Goal: Task Accomplishment & Management: Complete application form

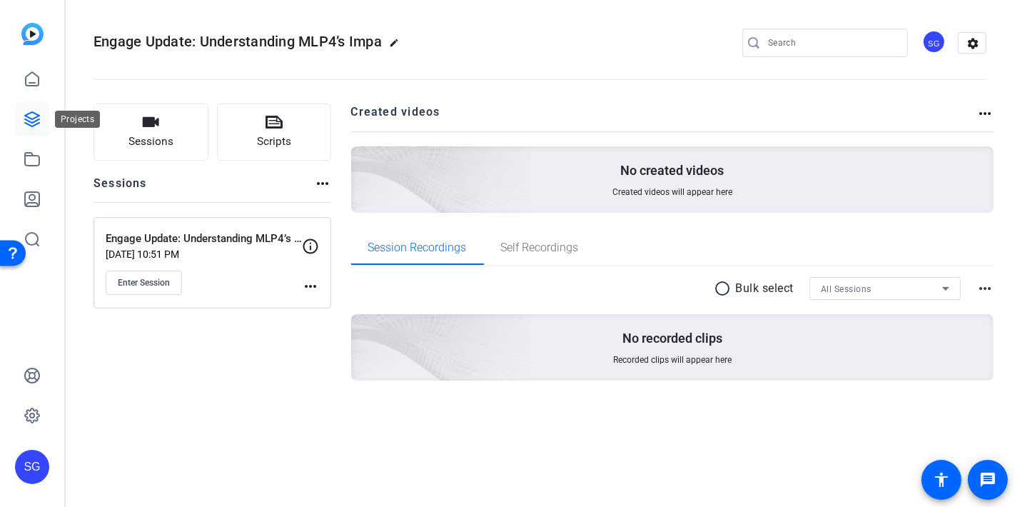
click at [39, 129] on link at bounding box center [32, 119] width 34 height 34
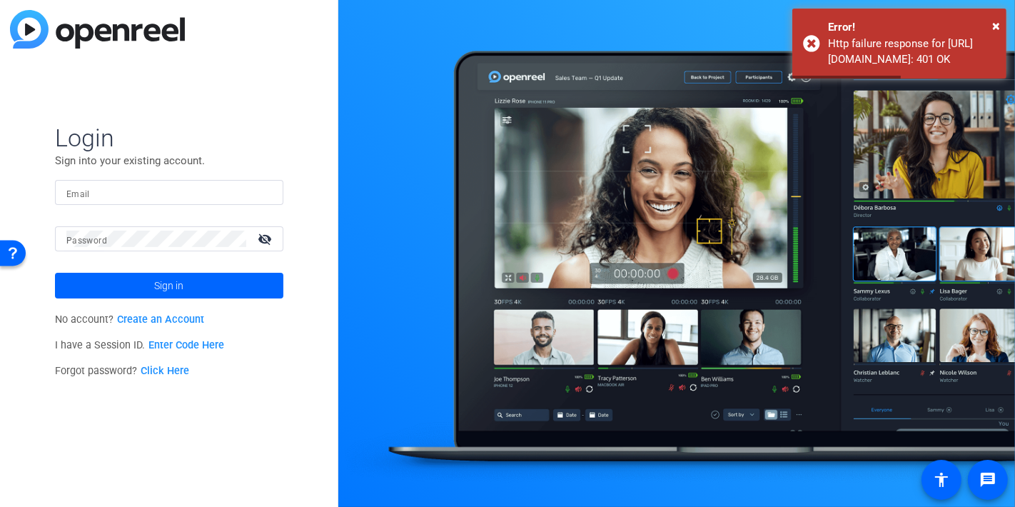
click at [176, 187] on input "Email" at bounding box center [169, 192] width 206 height 17
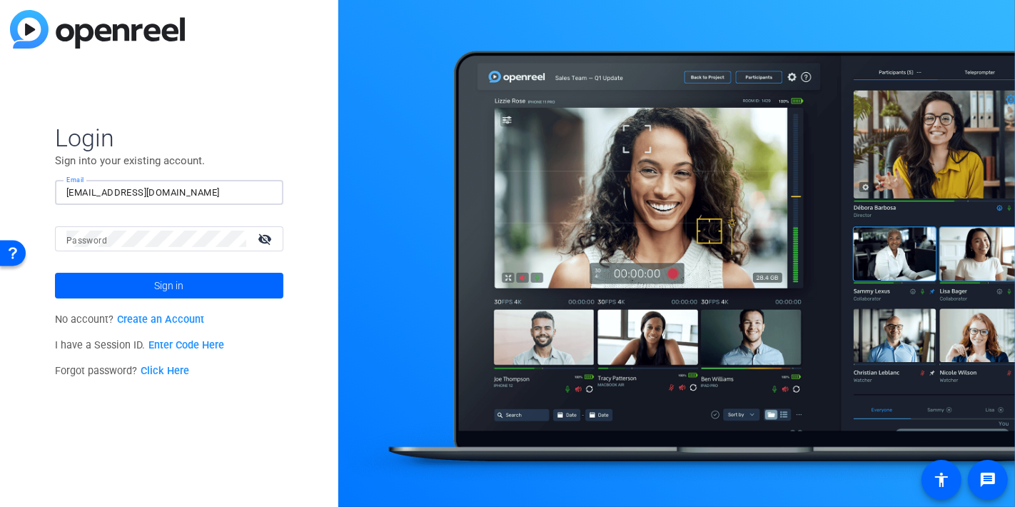
type input "[EMAIL_ADDRESS][DOMAIN_NAME]"
click at [55, 273] on button "Sign in" at bounding box center [169, 286] width 228 height 26
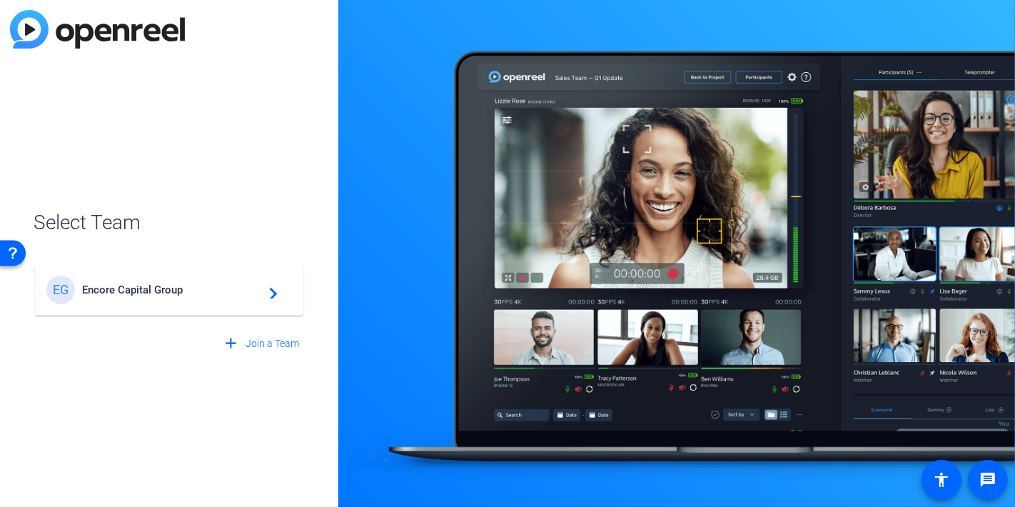
click at [141, 291] on span "Encore Capital Group" at bounding box center [171, 289] width 179 height 13
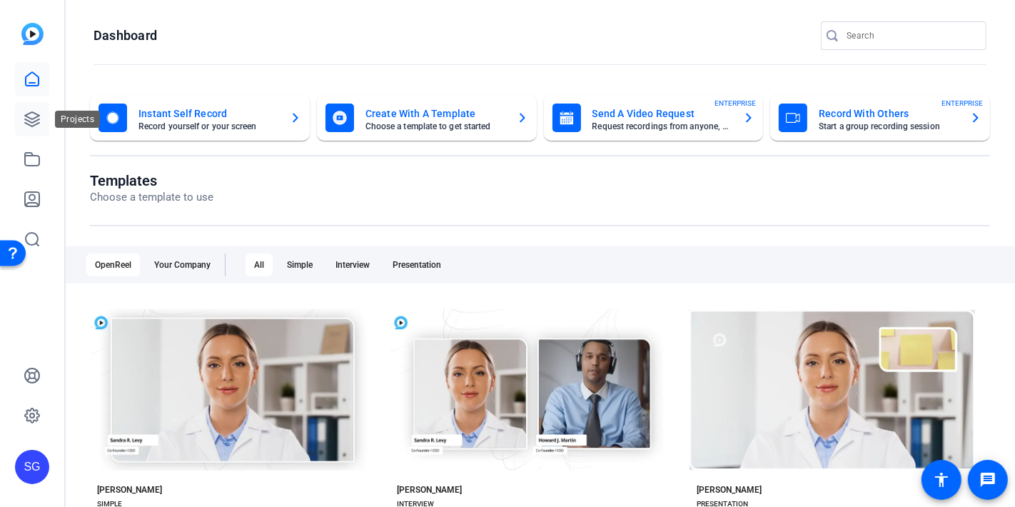
click at [29, 117] on icon at bounding box center [32, 119] width 14 height 14
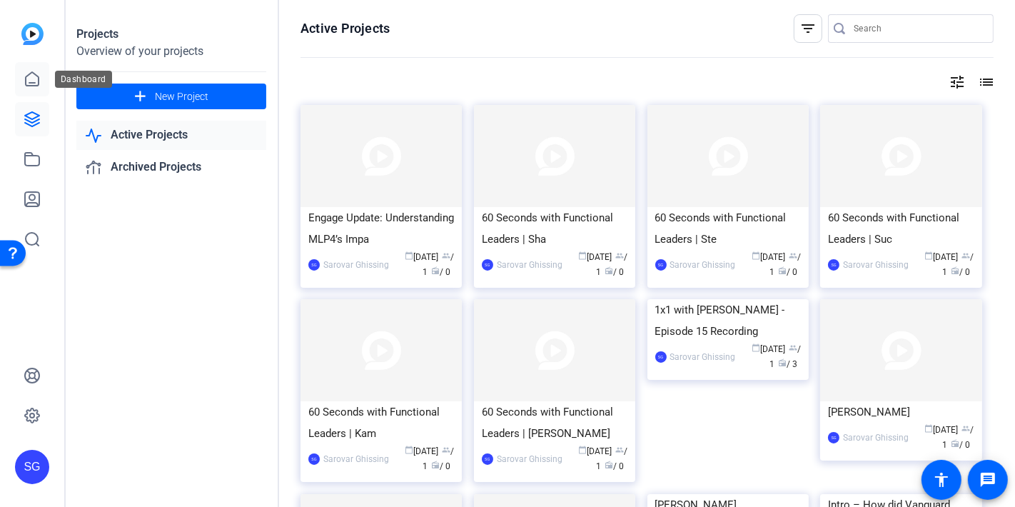
click at [41, 74] on link at bounding box center [32, 79] width 34 height 34
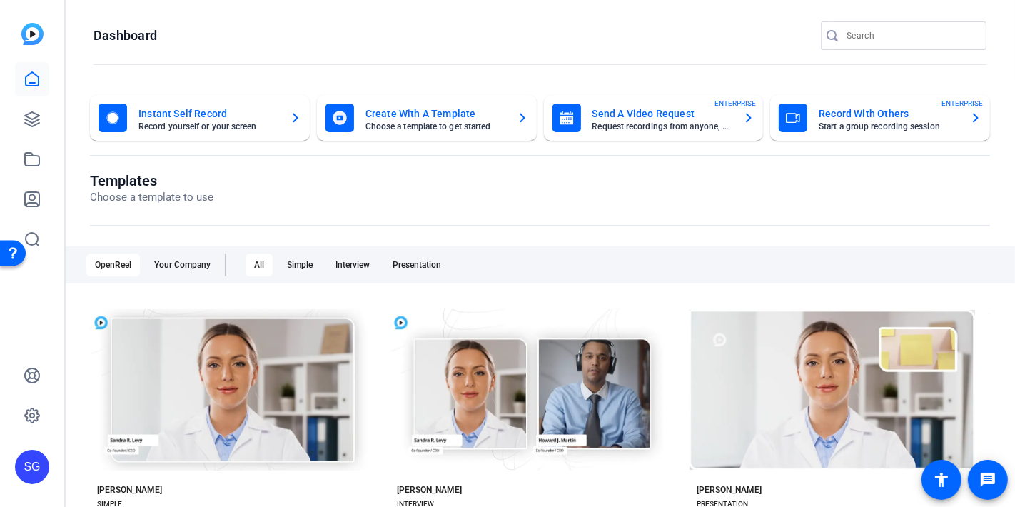
click at [657, 118] on mat-card-title "Send A Video Request" at bounding box center [663, 113] width 140 height 17
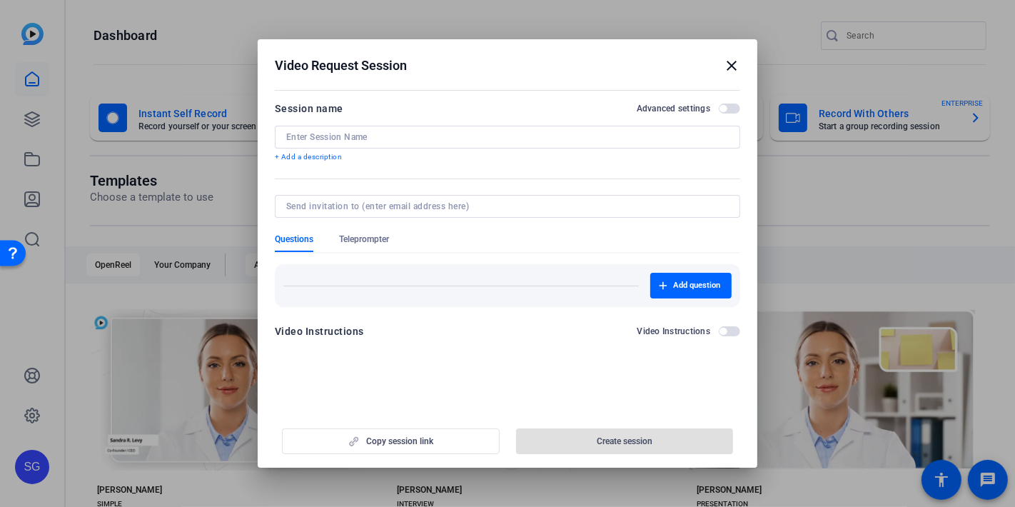
click at [412, 139] on input at bounding box center [507, 136] width 443 height 11
paste input "Engage Update | A high-level MLP4 update"
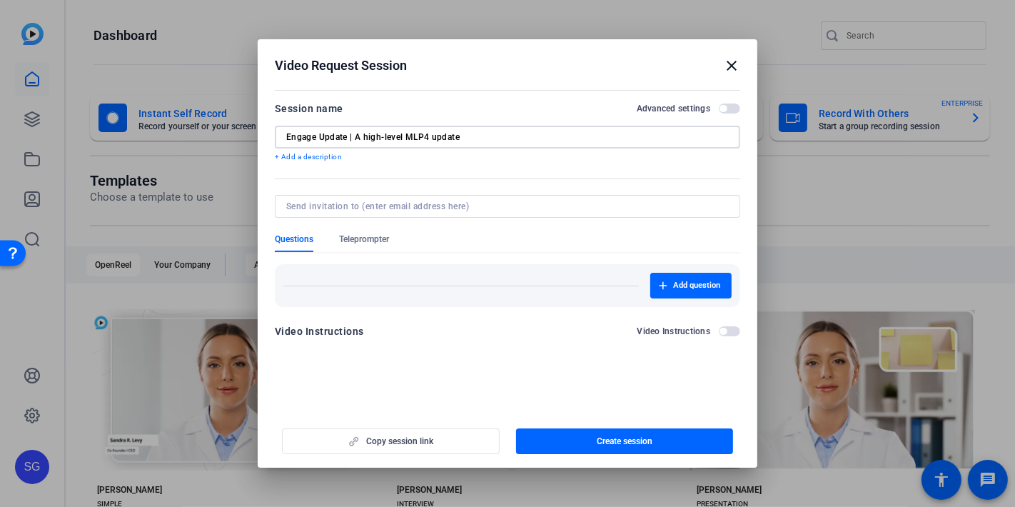
click at [354, 137] on input "Engage Update | A high-level MLP4 update" at bounding box center [507, 136] width 443 height 11
drag, startPoint x: 538, startPoint y: 136, endPoint x: 487, endPoint y: 154, distance: 54.7
click at [538, 136] on input "Engage Update | [PERSON_NAME] | A high-level MLP4 update" at bounding box center [507, 136] width 443 height 11
drag, startPoint x: 527, startPoint y: 137, endPoint x: 220, endPoint y: 134, distance: 307.0
click at [220, 134] on div "Video Request Session close Session name Advanced settings Engage Update | [PER…" at bounding box center [507, 253] width 1015 height 507
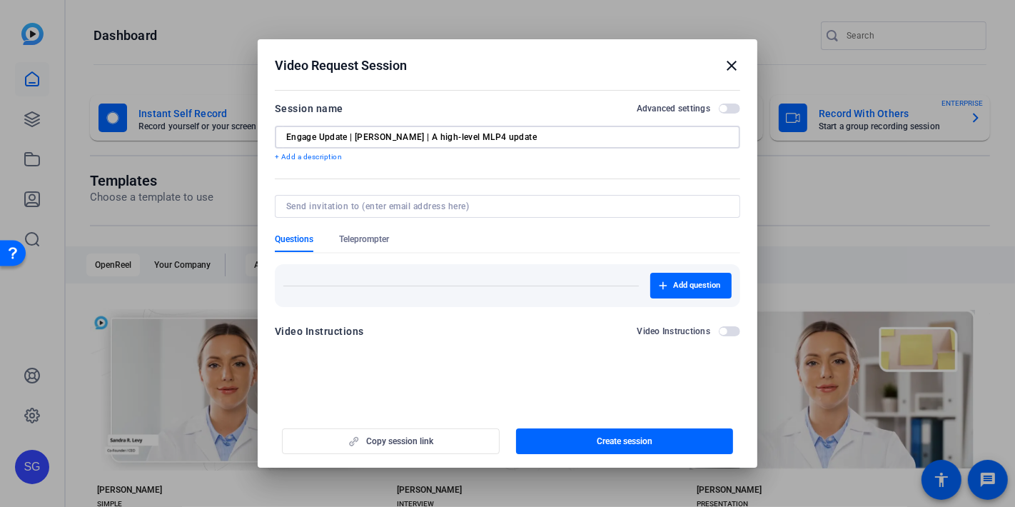
type input "Engage Update | [PERSON_NAME] | A high-level MLP4 update"
click at [346, 205] on input at bounding box center [504, 206] width 437 height 11
type input "s"
type input "S"
click at [314, 208] on input at bounding box center [504, 206] width 437 height 11
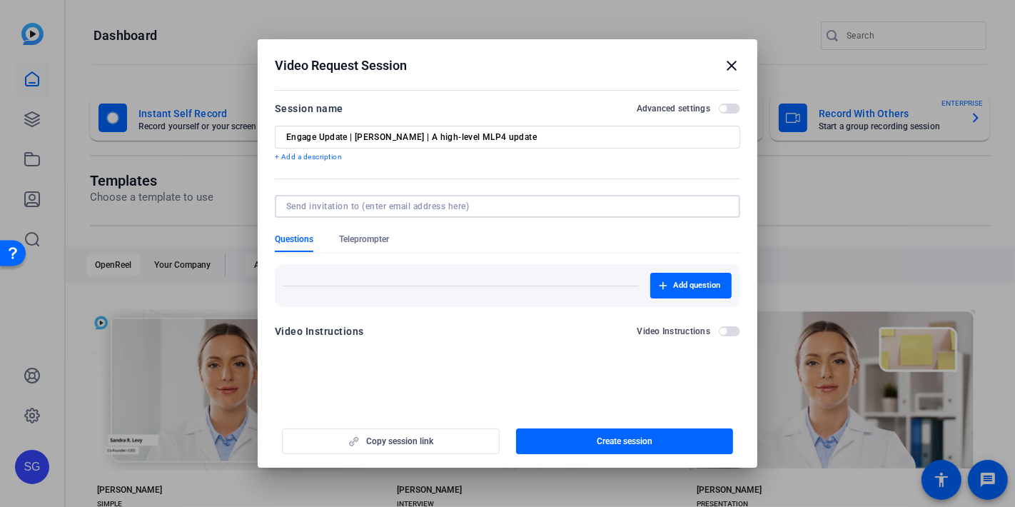
paste input "[PERSON_NAME][EMAIL_ADDRESS][PERSON_NAME][DOMAIN_NAME]"
type input "[PERSON_NAME][EMAIL_ADDRESS][PERSON_NAME][DOMAIN_NAME]"
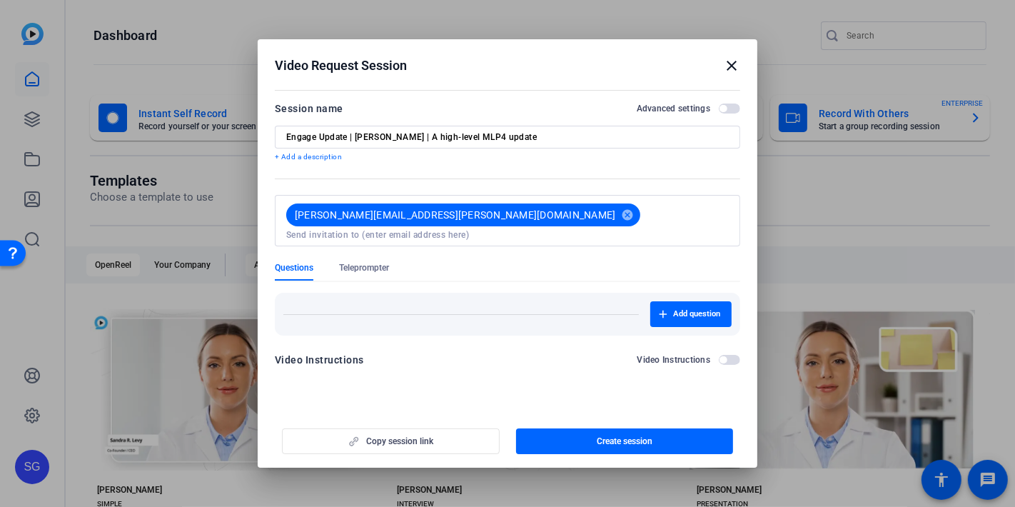
click at [471, 236] on form "Session name Advanced settings Engage Update | [PERSON_NAME] | A high-level MLP…" at bounding box center [508, 238] width 466 height 277
click at [386, 439] on div "Copy session link Create session" at bounding box center [508, 436] width 466 height 36
click at [609, 439] on span "Create session" at bounding box center [625, 441] width 56 height 11
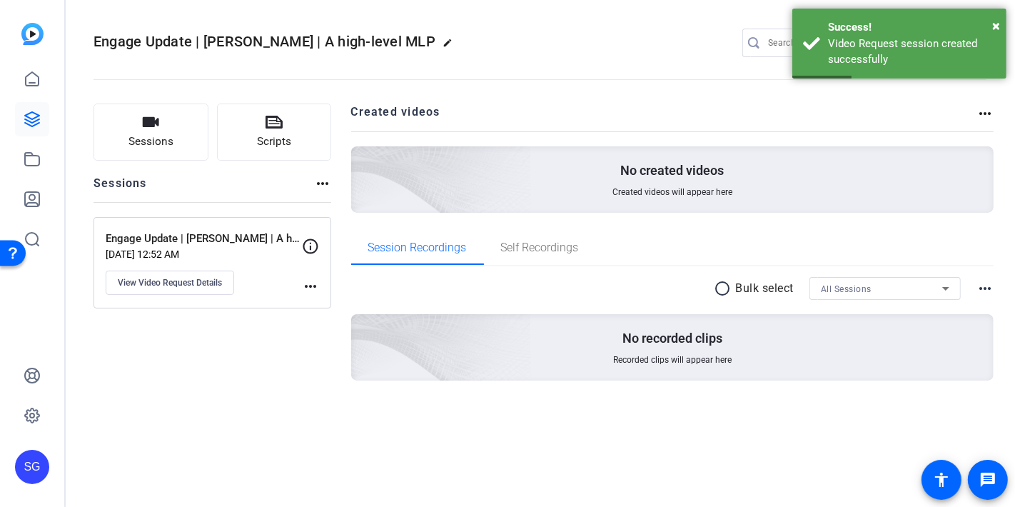
click at [313, 284] on mat-icon "more_horiz" at bounding box center [310, 286] width 17 height 17
click at [234, 333] on div at bounding box center [507, 253] width 1015 height 507
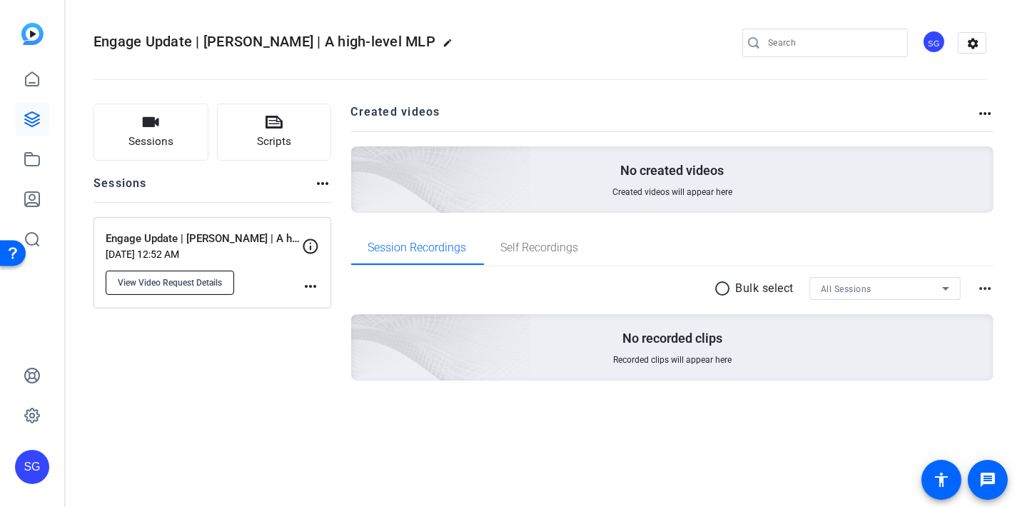
click at [199, 280] on span "View Video Request Details" at bounding box center [170, 282] width 104 height 11
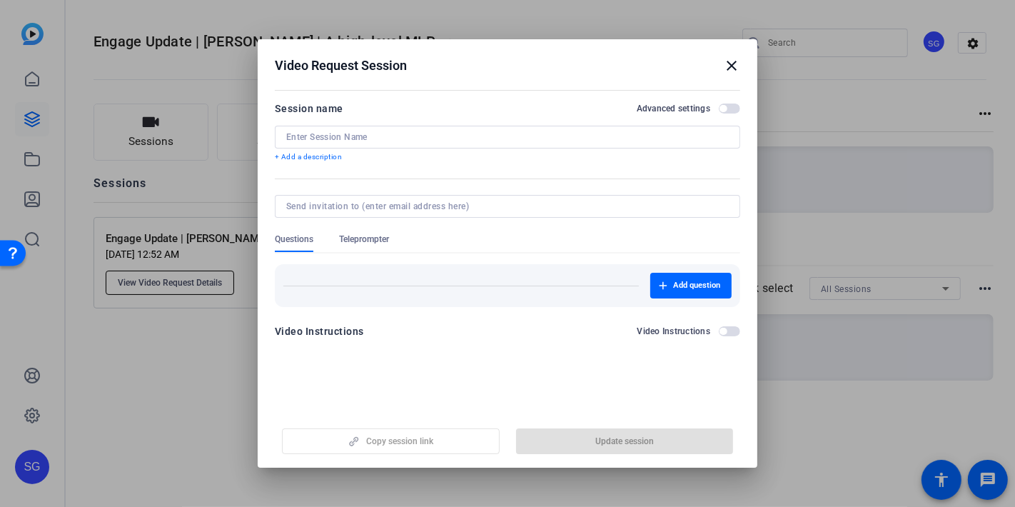
type input "Engage Update | [PERSON_NAME] | A high-level MLP4 update"
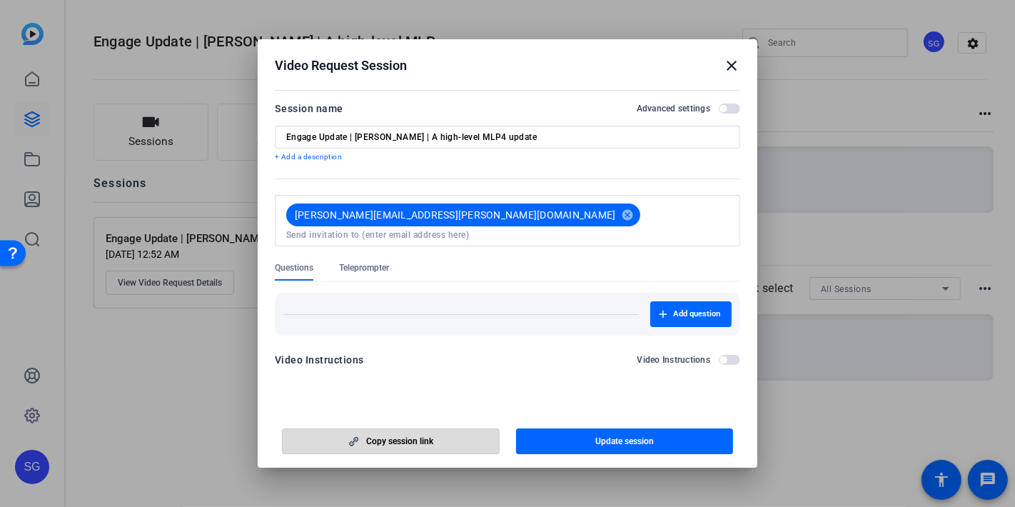
click at [391, 448] on span "button" at bounding box center [391, 441] width 216 height 34
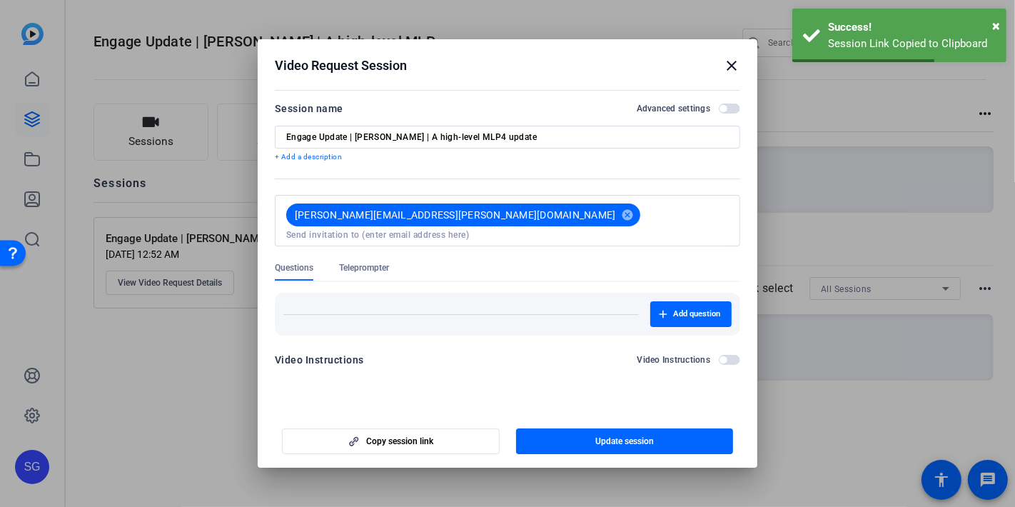
click at [733, 64] on mat-icon "close" at bounding box center [731, 65] width 17 height 17
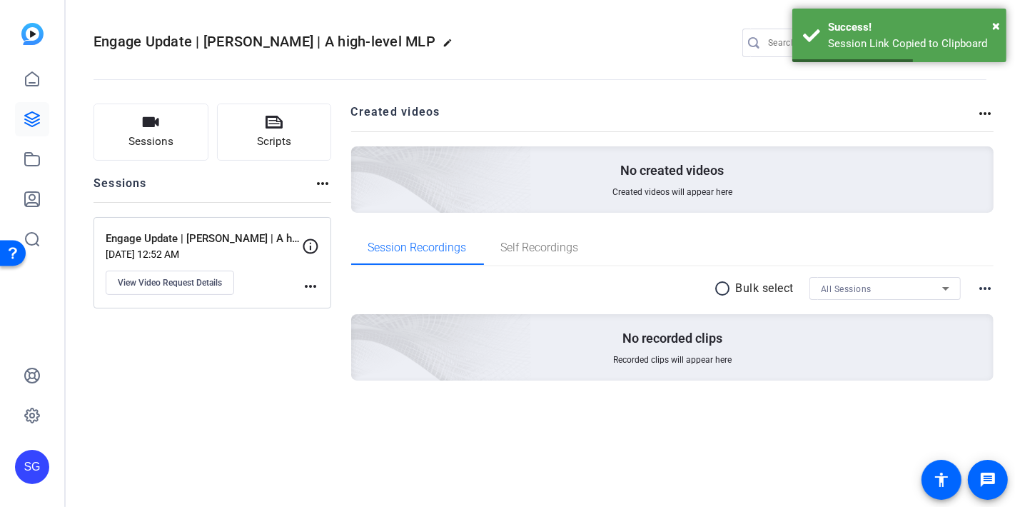
click at [184, 361] on div "Sessions Scripts Sessions more_horiz Engage Update | [PERSON_NAME] | A high-lev…" at bounding box center [213, 265] width 238 height 323
